Goal: Task Accomplishment & Management: Complete application form

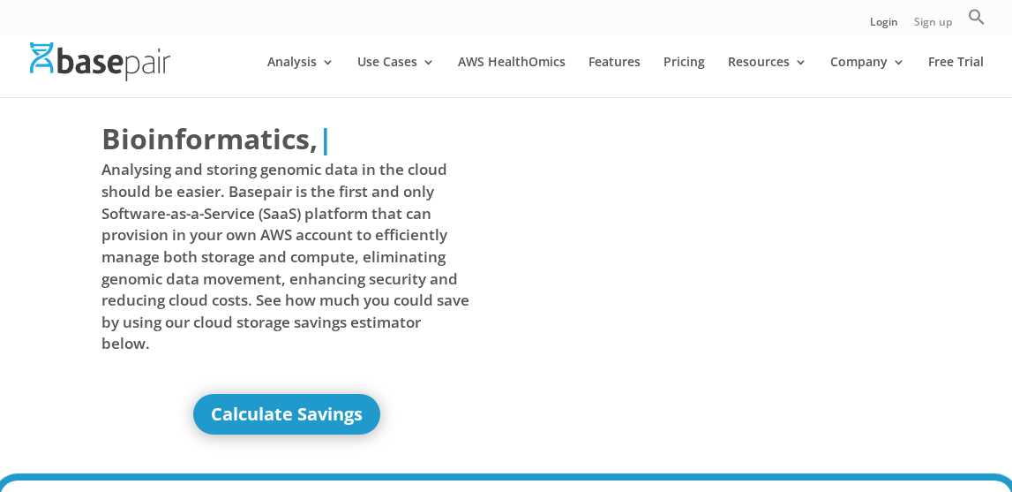
click at [915, 17] on link "Sign up" at bounding box center [933, 26] width 38 height 19
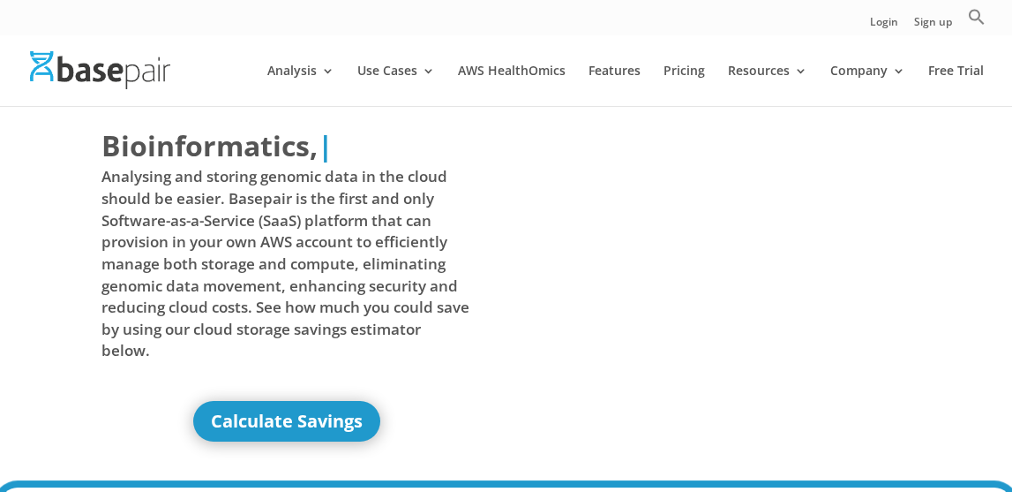
click at [867, 26] on div "Login Sign up Search for: Search Button" at bounding box center [506, 17] width 1012 height 35
click at [880, 26] on link "Login" at bounding box center [884, 26] width 28 height 19
